Goal: Navigation & Orientation: Understand site structure

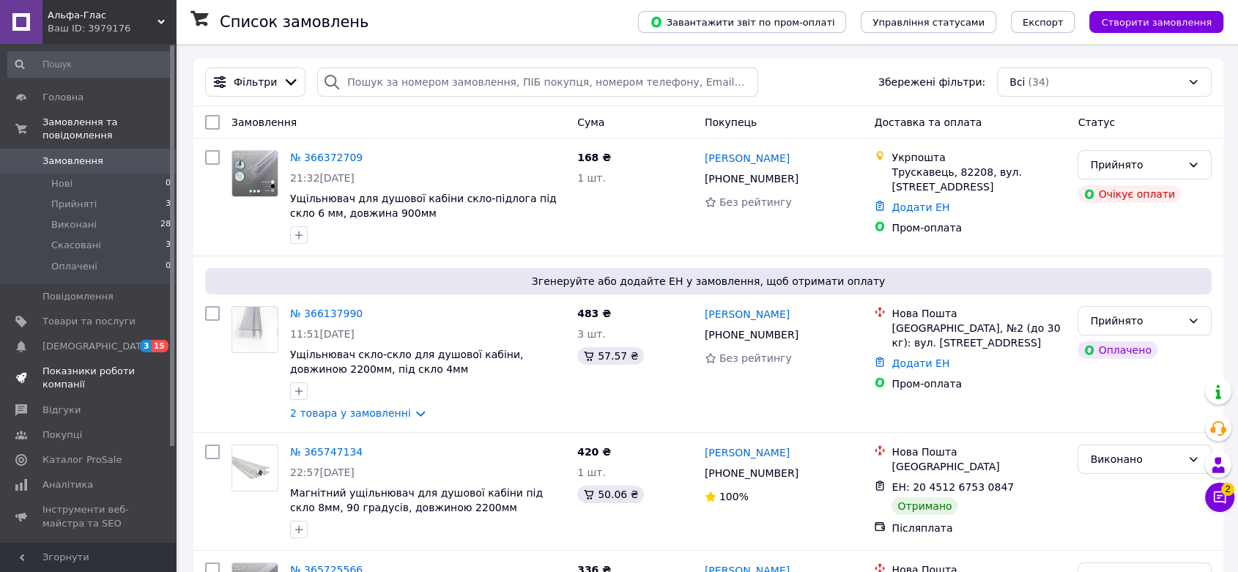
click at [64, 365] on span "Показники роботи компанії" at bounding box center [88, 378] width 93 height 26
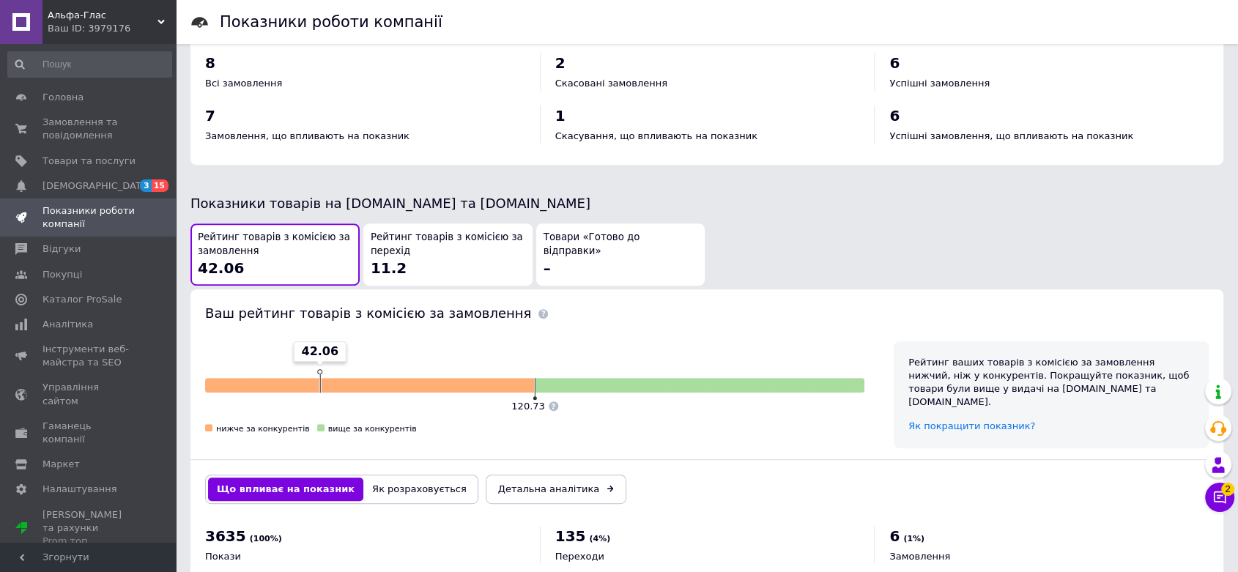
scroll to position [674, 0]
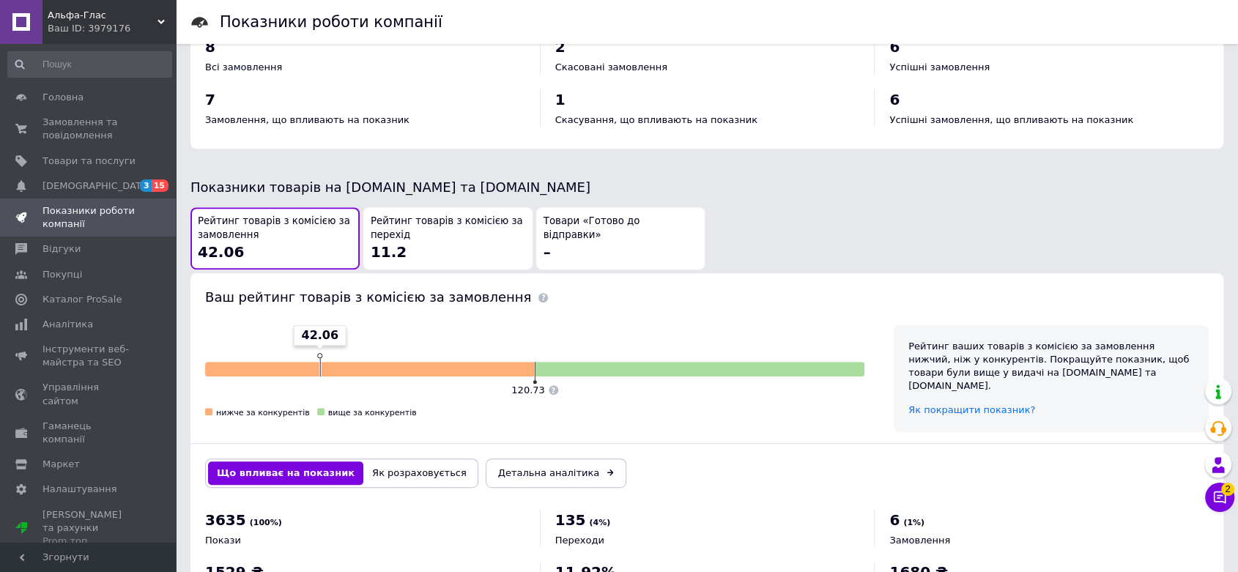
click at [454, 233] on div "Рейтинг товарів з комісією за перехід 11.2" at bounding box center [448, 239] width 155 height 48
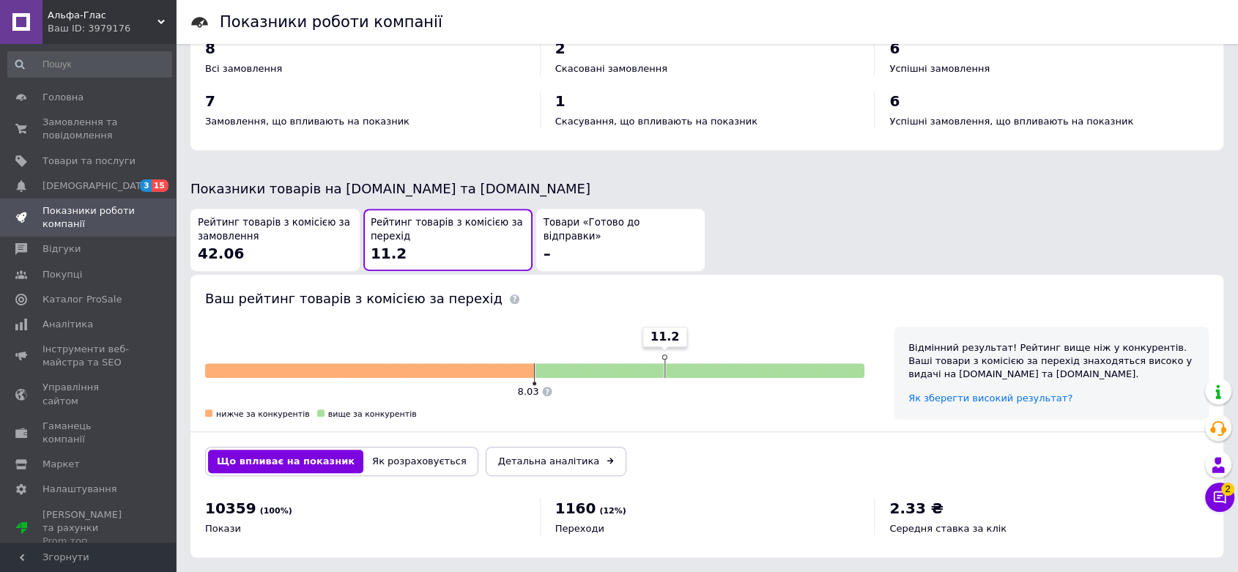
click at [272, 237] on div "Рейтинг товарів з комісією за замовлення 42.06" at bounding box center [275, 240] width 155 height 48
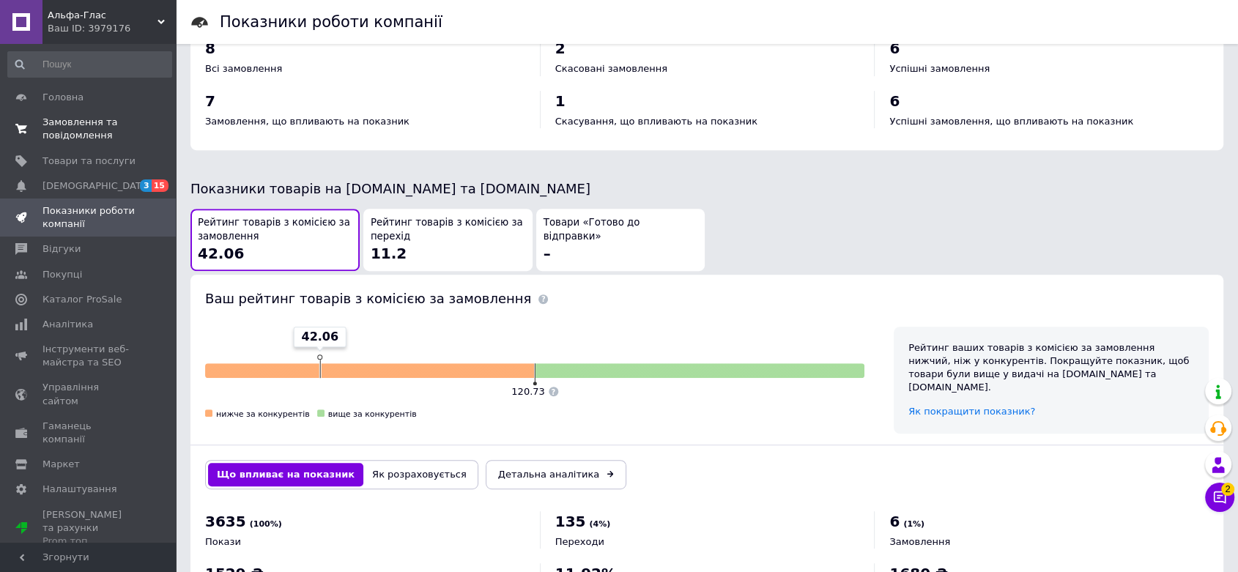
click at [34, 131] on span at bounding box center [21, 129] width 42 height 26
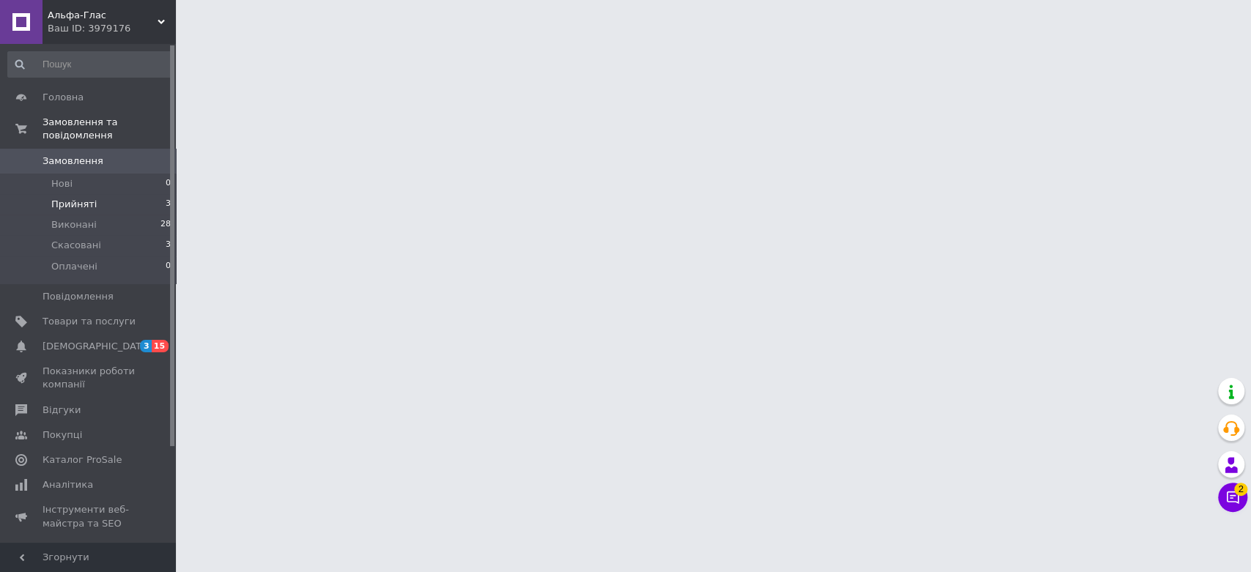
click at [59, 198] on span "Прийняті" at bounding box center [73, 204] width 45 height 13
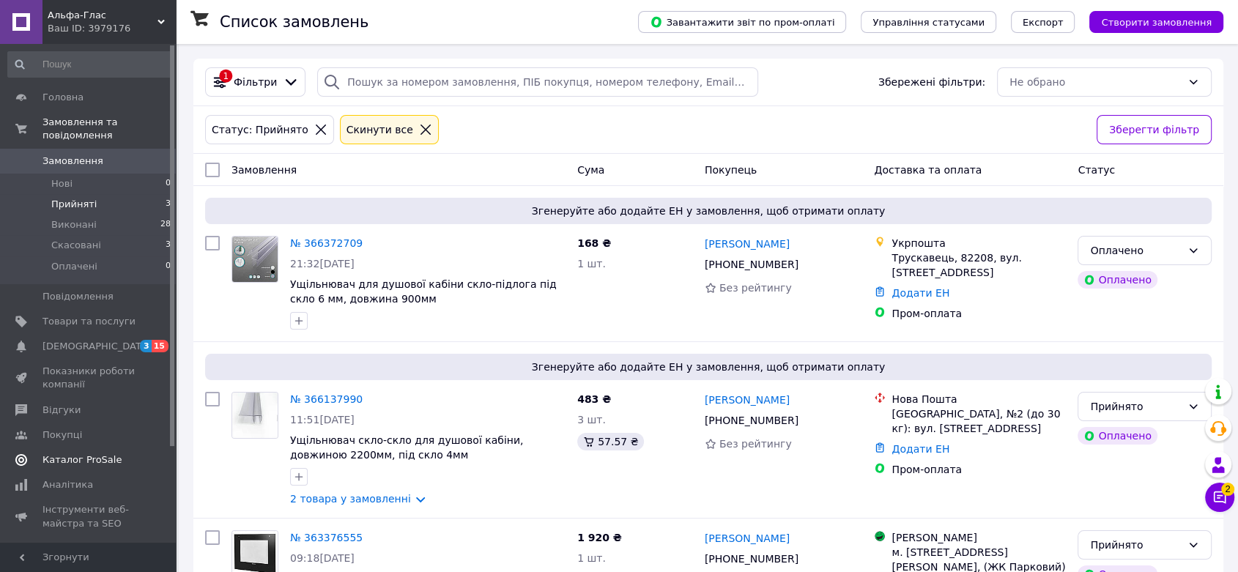
click at [104, 453] on span "Каталог ProSale" at bounding box center [81, 459] width 79 height 13
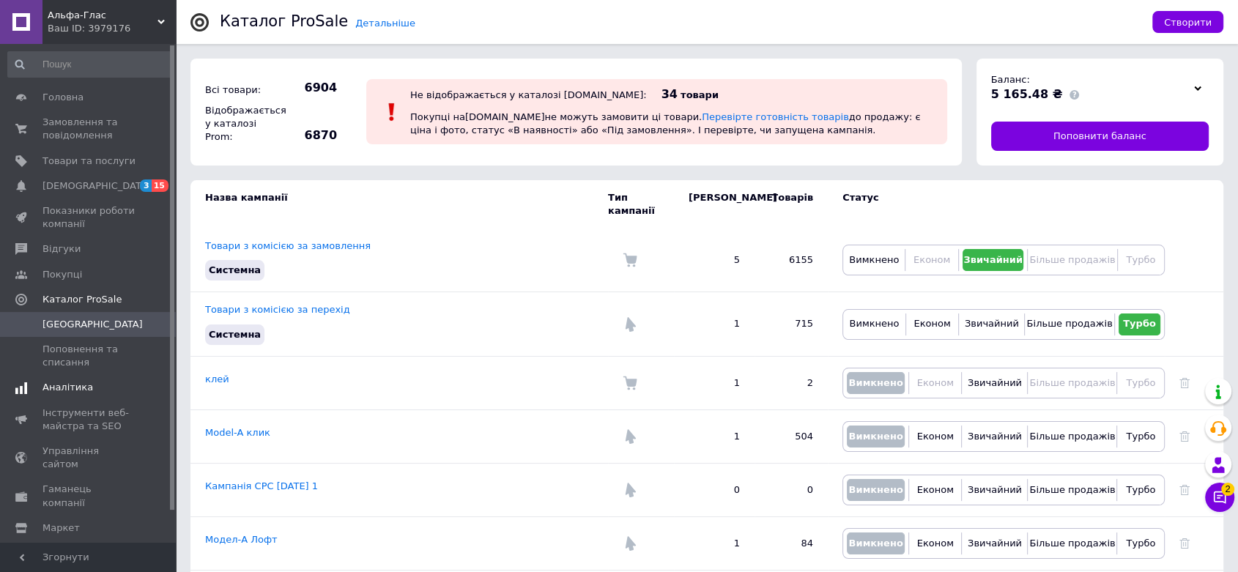
click at [78, 382] on span "Аналітика" at bounding box center [67, 387] width 51 height 13
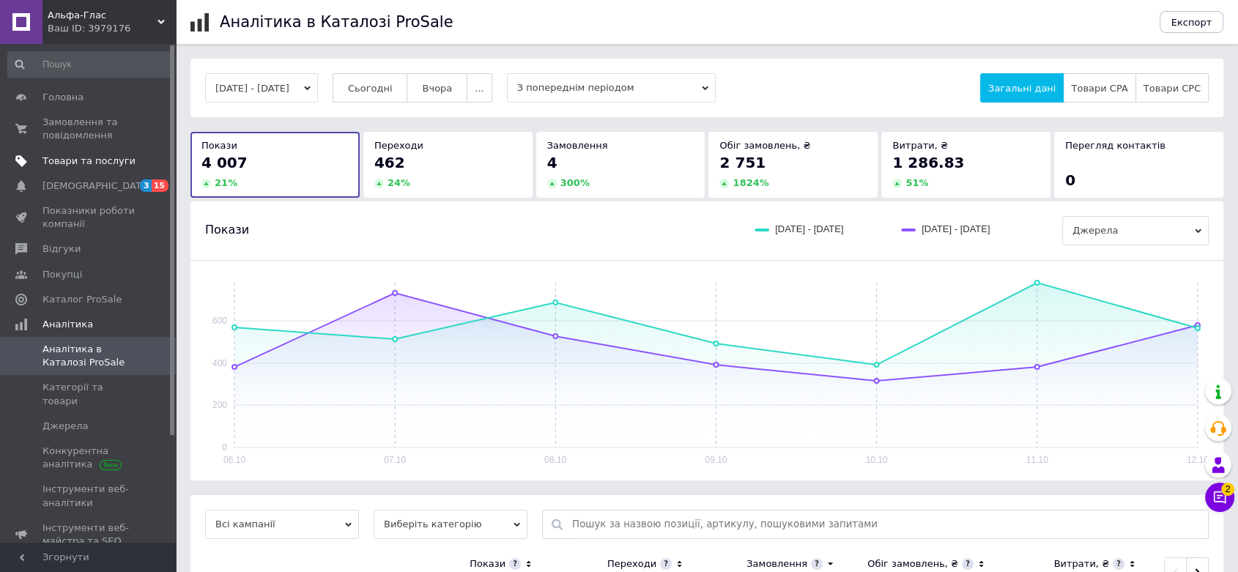
click at [55, 160] on span "Товари та послуги" at bounding box center [88, 161] width 93 height 13
